Goal: Book appointment/travel/reservation

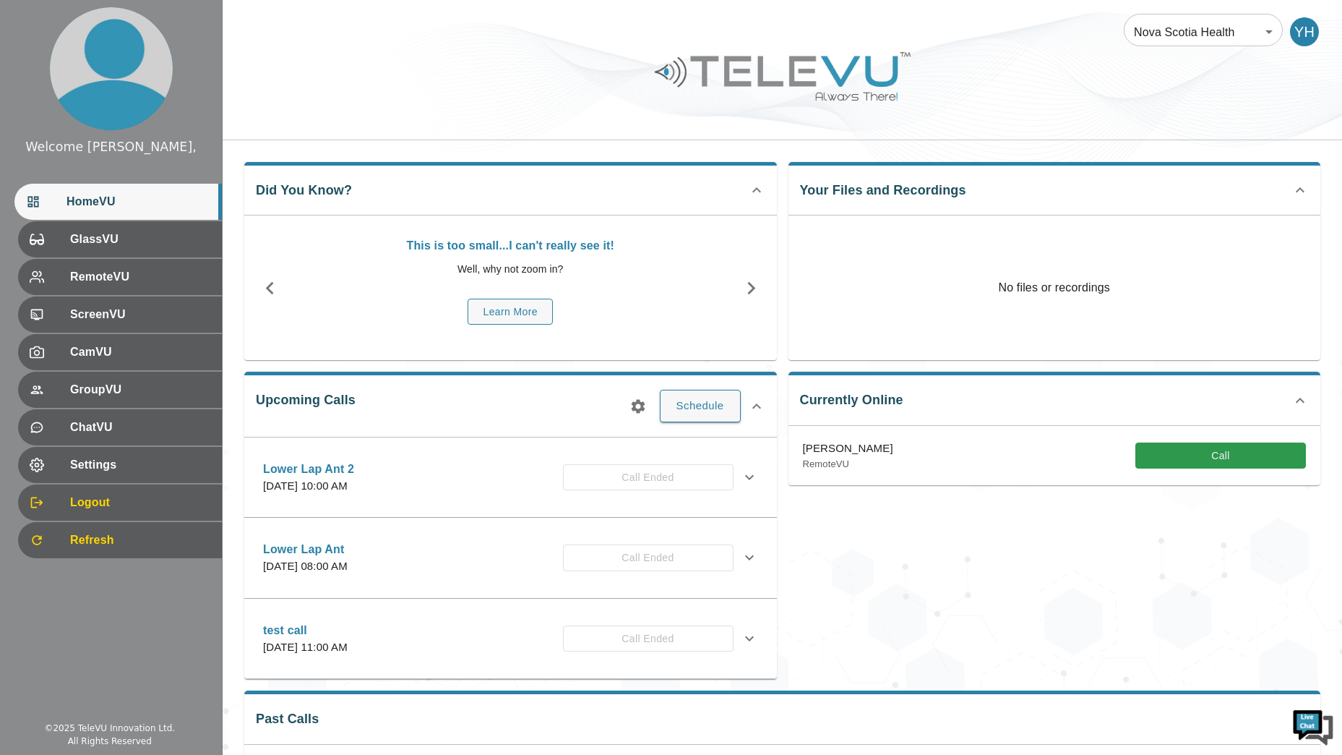
click at [818, 540] on div "Currently Online [PERSON_NAME] RemoteVU Call" at bounding box center [1049, 519] width 544 height 319
click at [1055, 507] on div "Currently Online [PERSON_NAME] RemoteVU Call" at bounding box center [1049, 519] width 544 height 319
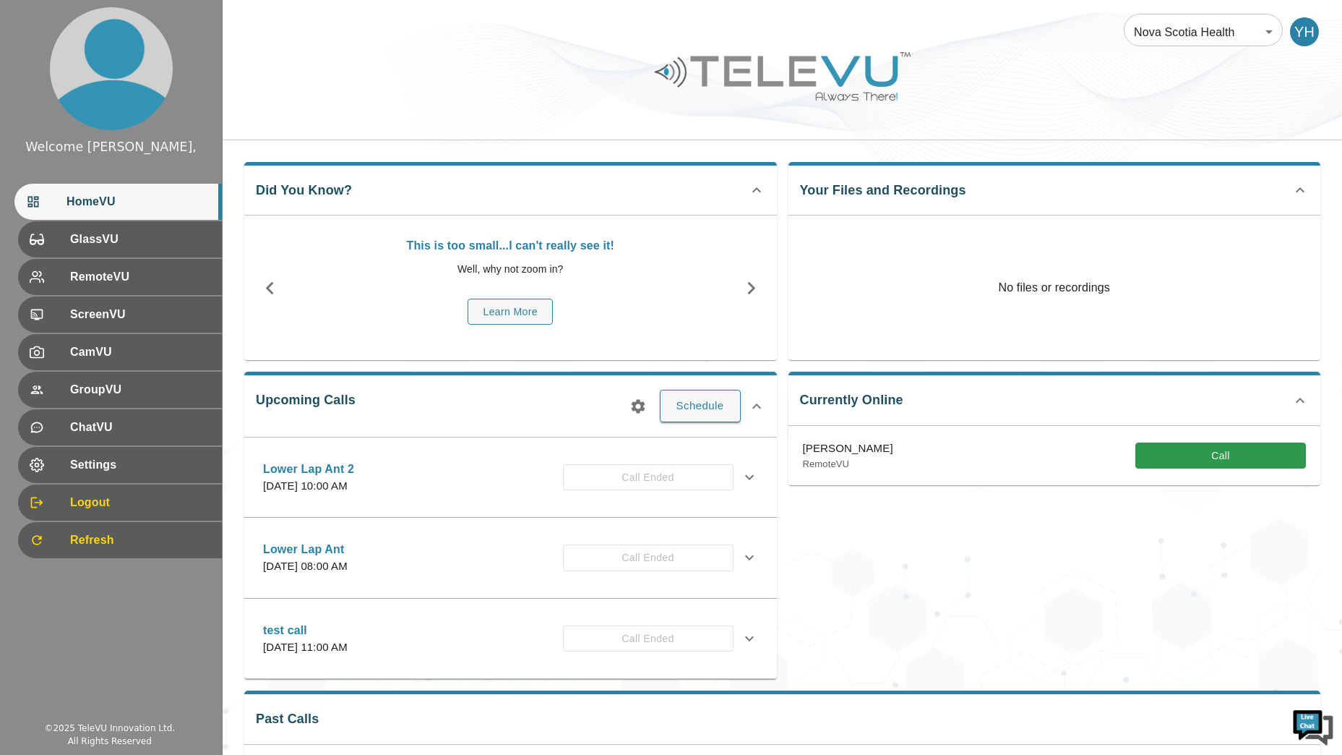
drag, startPoint x: 1055, startPoint y: 507, endPoint x: 970, endPoint y: 515, distance: 85.7
click at [970, 515] on div "Currently Online [PERSON_NAME] RemoteVU Call" at bounding box center [1049, 519] width 544 height 319
click at [1326, 554] on div "Did You Know? This is too small...I can't really see it! Well, why not zoom in?…" at bounding box center [783, 510] width 1120 height 741
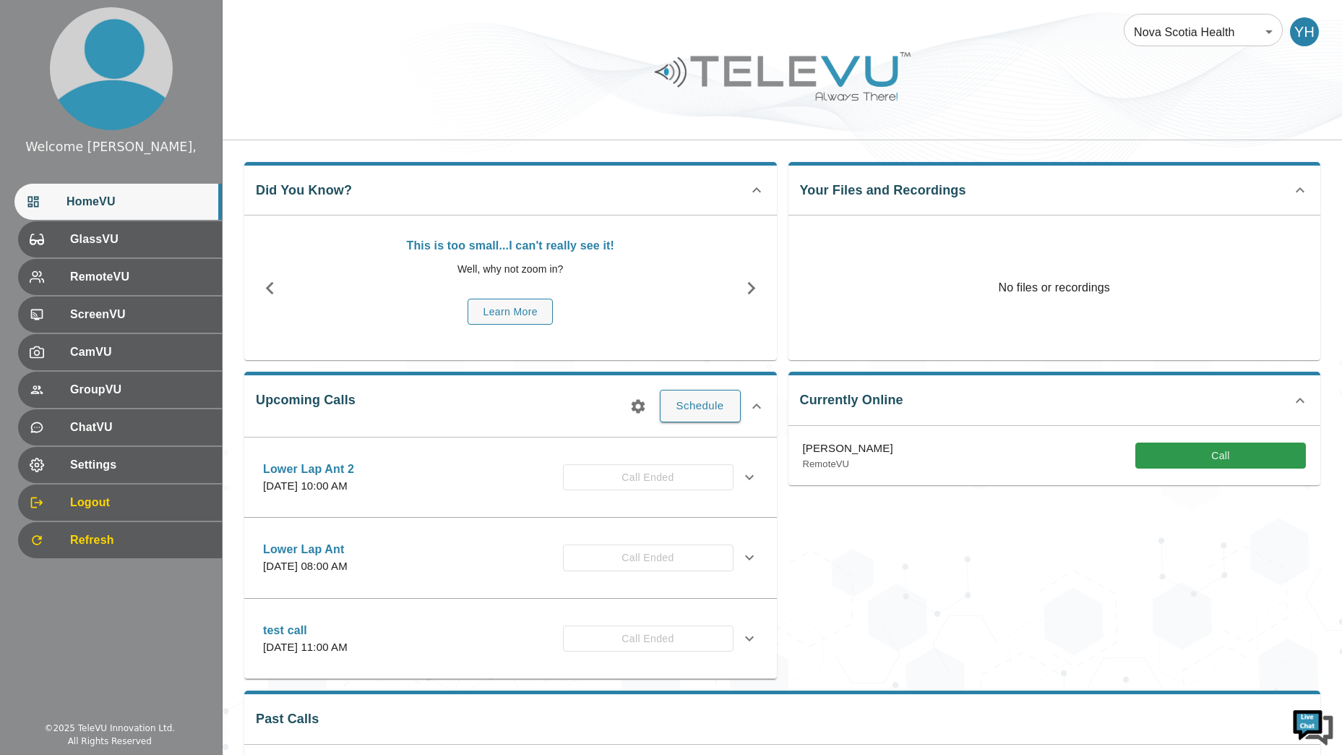
click at [997, 558] on div "Currently Online [PERSON_NAME] RemoteVU Call" at bounding box center [1049, 519] width 544 height 319
click at [682, 412] on button "Schedule" at bounding box center [700, 406] width 81 height 32
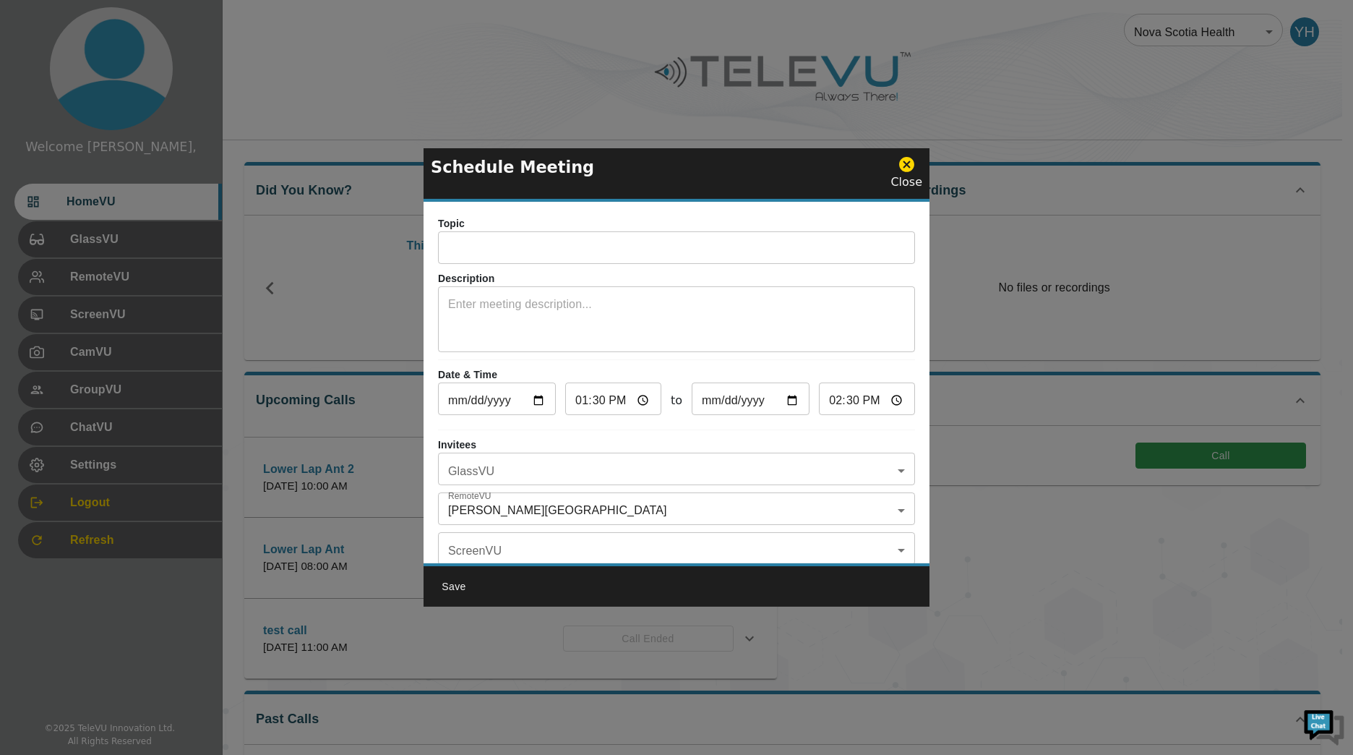
click at [617, 296] on textarea at bounding box center [676, 321] width 457 height 50
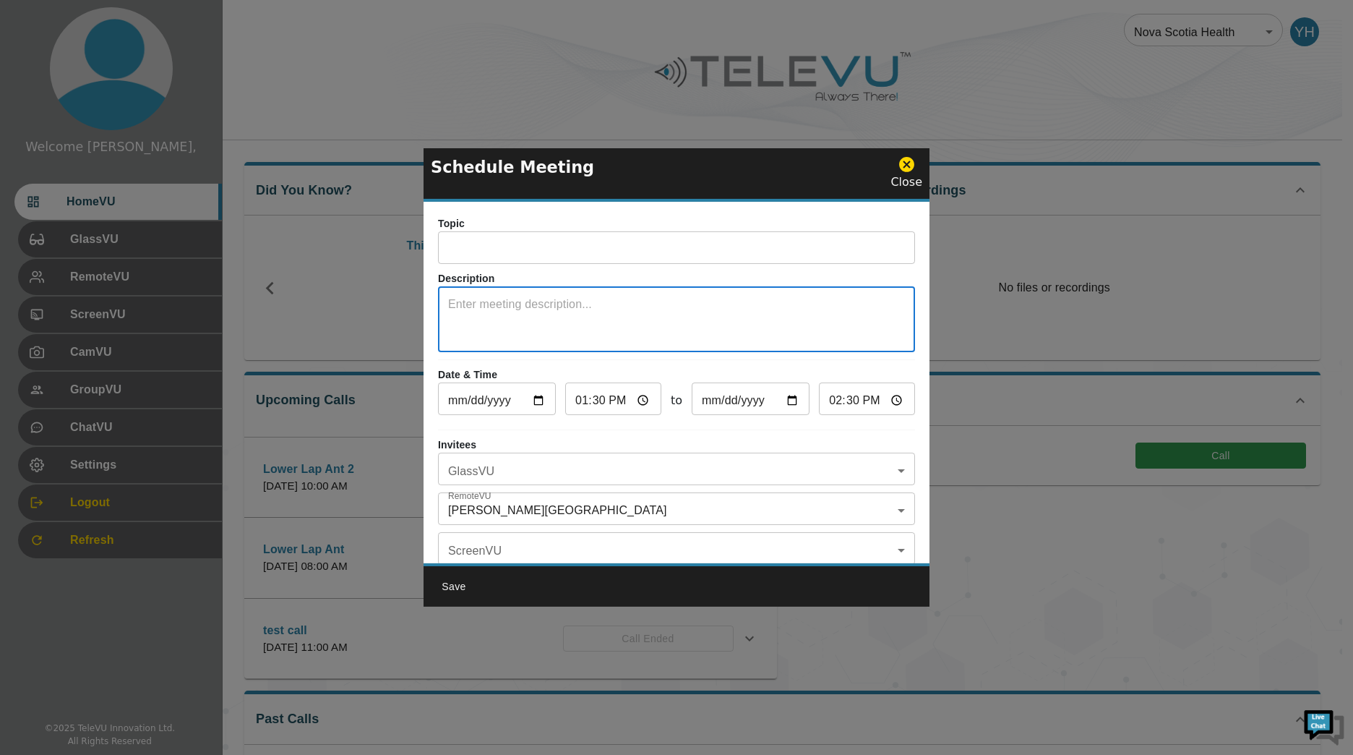
click at [627, 244] on input "text" at bounding box center [676, 249] width 477 height 29
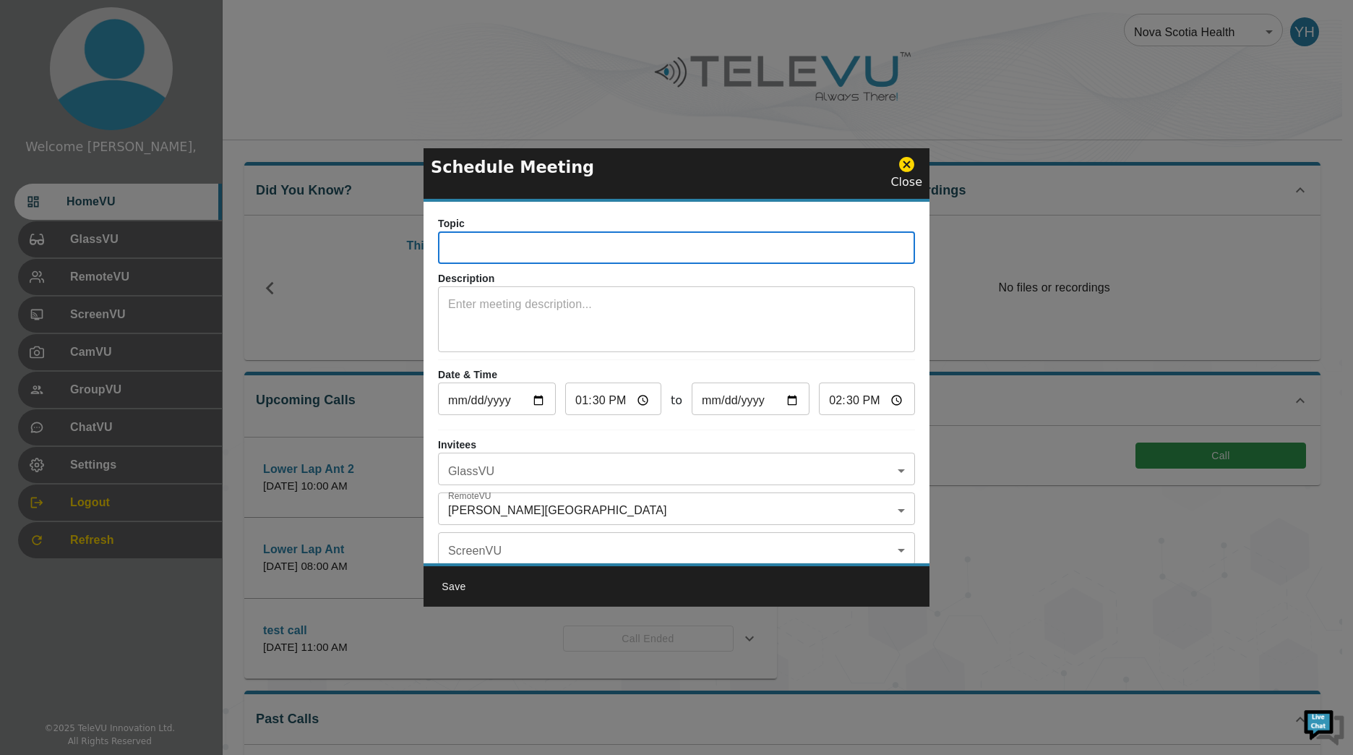
click at [904, 180] on div "Close" at bounding box center [907, 172] width 32 height 35
click at [896, 174] on div "Schedule Meeting Close" at bounding box center [677, 174] width 506 height 53
click at [896, 173] on div "Close" at bounding box center [907, 172] width 32 height 35
click at [898, 172] on div "Close" at bounding box center [907, 172] width 32 height 35
drag, startPoint x: 898, startPoint y: 172, endPoint x: 909, endPoint y: 168, distance: 11.7
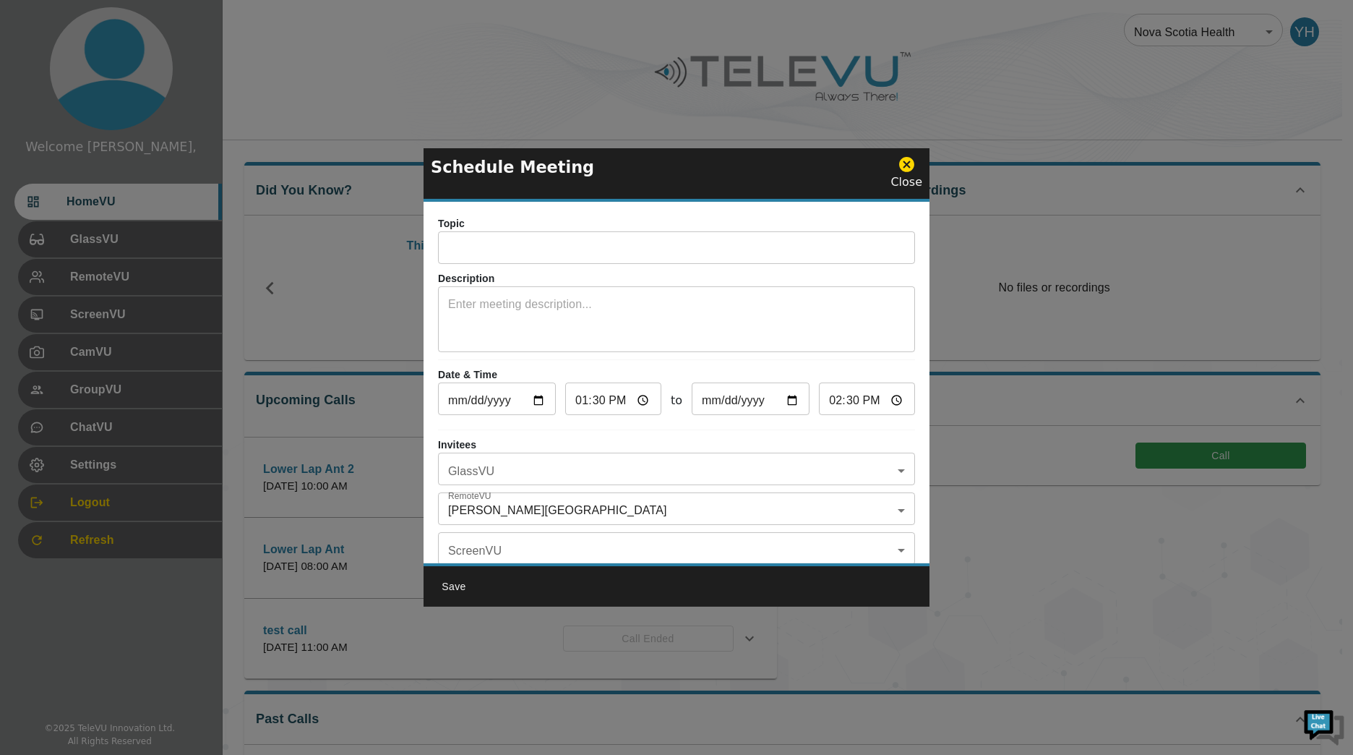
click at [909, 168] on icon at bounding box center [906, 164] width 15 height 15
